Goal: Feedback & Contribution: Leave review/rating

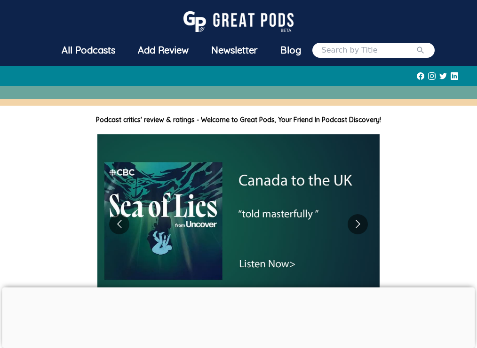
click at [356, 52] on input "search" at bounding box center [368, 50] width 94 height 11
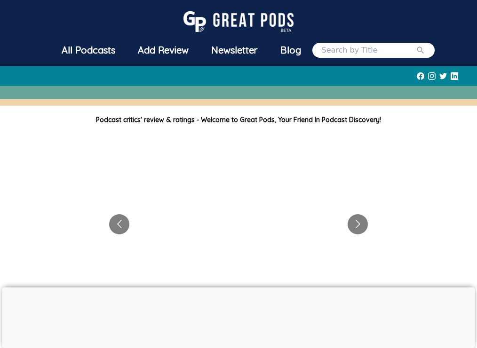
type input "b"
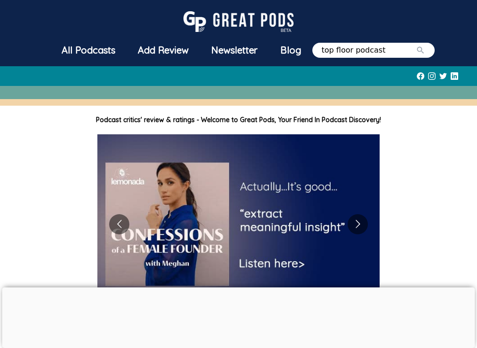
type input "top floor podcast"
click at [415, 45] on button "submit" at bounding box center [419, 50] width 9 height 11
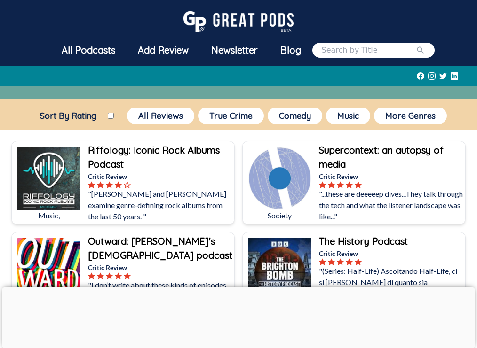
click at [169, 51] on div "Add Review" at bounding box center [162, 50] width 73 height 24
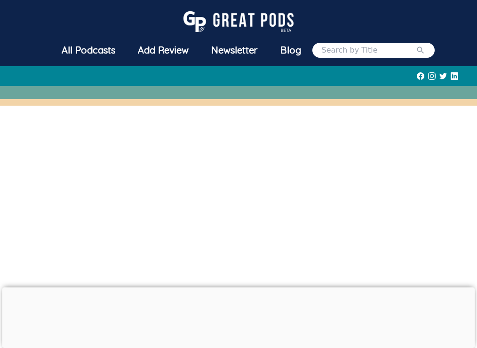
click at [85, 51] on div "All Podcasts" at bounding box center [88, 50] width 76 height 24
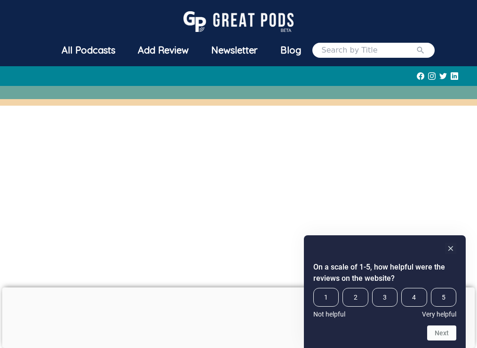
click at [85, 51] on div "All Podcasts" at bounding box center [88, 50] width 76 height 24
